Goal: Register for event/course

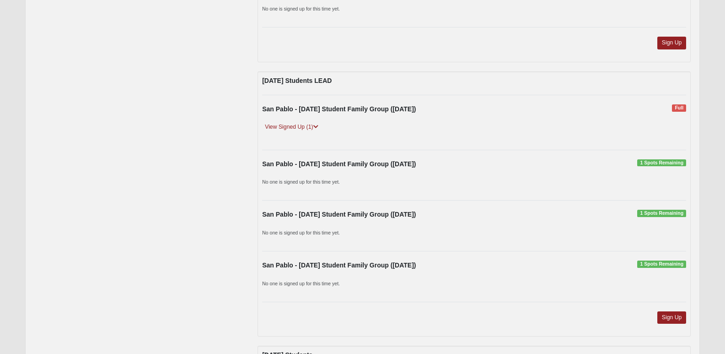
scroll to position [1098, 0]
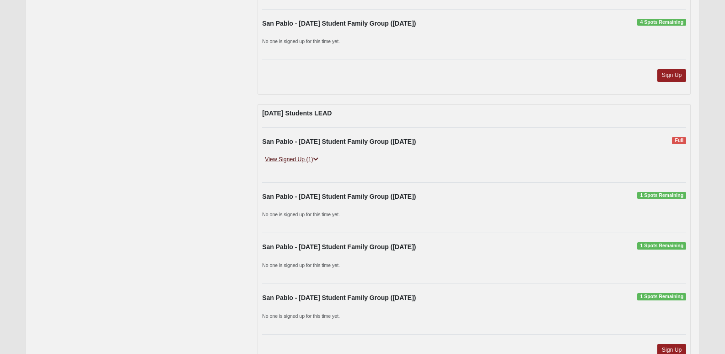
click at [279, 158] on link "View Signed Up (1)" at bounding box center [291, 160] width 59 height 10
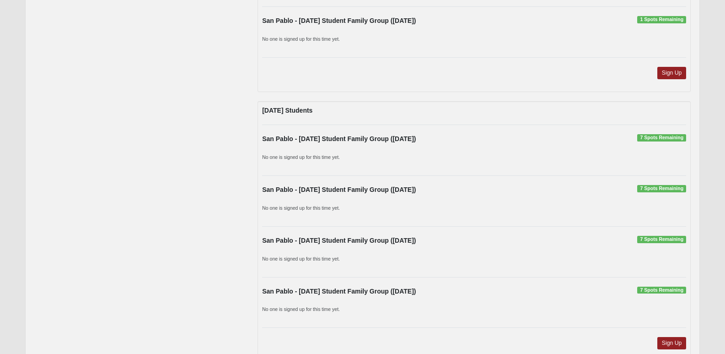
scroll to position [1418, 0]
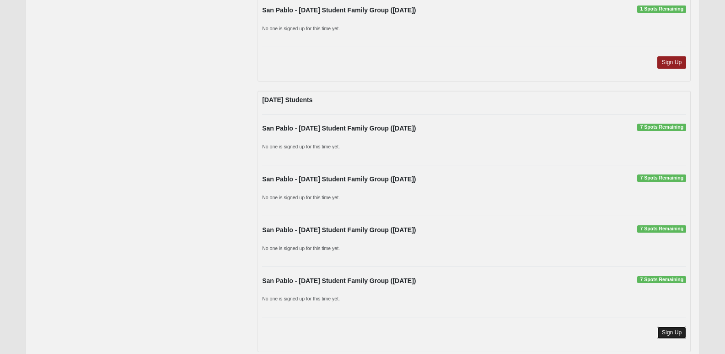
click at [671, 333] on link "Sign Up" at bounding box center [671, 332] width 29 height 12
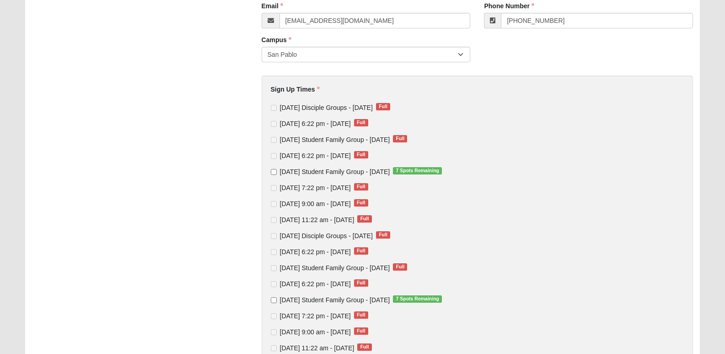
scroll to position [137, 0]
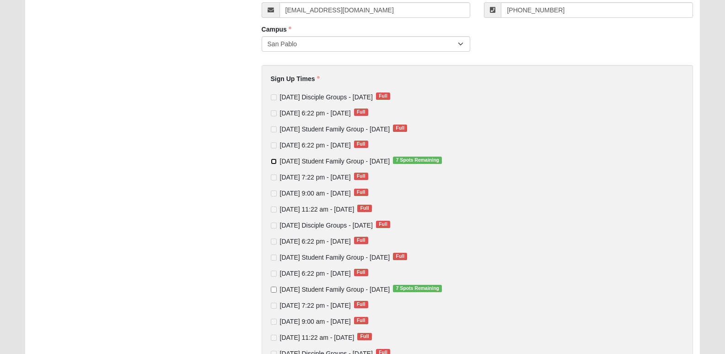
click at [274, 163] on input "Wednesday Student Family Group - Aug 13 2025 7 Spots Remaining" at bounding box center [274, 161] width 6 height 6
checkbox input "true"
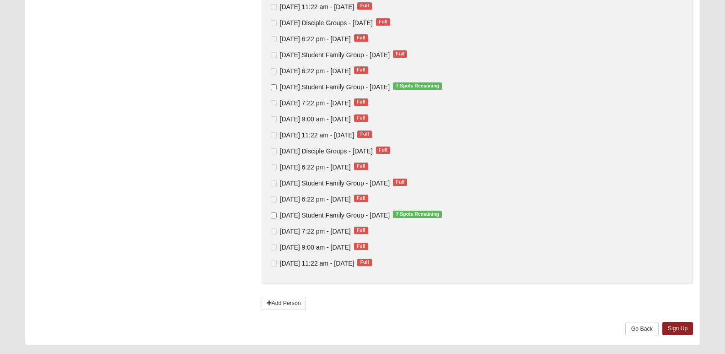
scroll to position [364, 0]
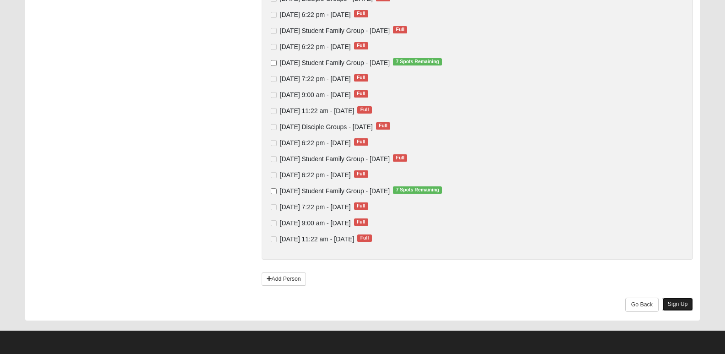
click at [676, 308] on link "Sign Up" at bounding box center [677, 303] width 31 height 13
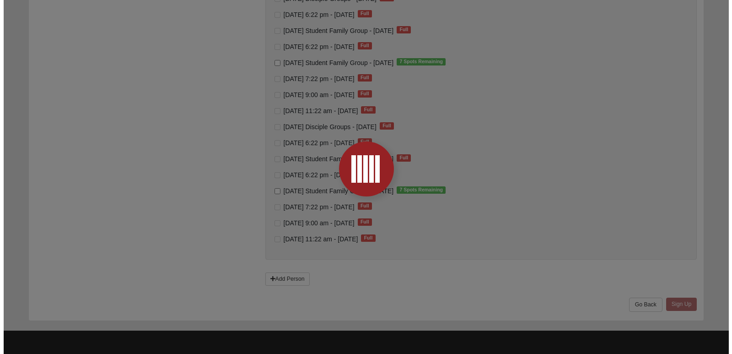
scroll to position [0, 0]
